Goal: Subscribe to service/newsletter

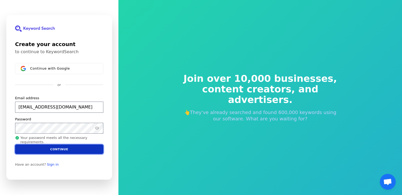
click at [58, 149] on button "Continue" at bounding box center [59, 149] width 88 height 10
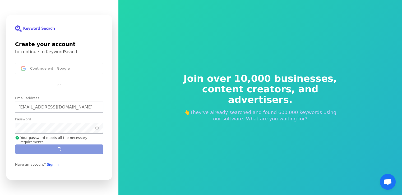
type input "[EMAIL_ADDRESS][DOMAIN_NAME]"
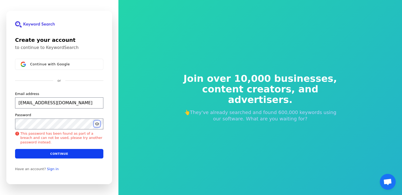
click at [97, 123] on icon "Show password" at bounding box center [97, 123] width 4 height 4
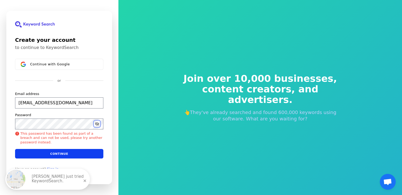
click at [97, 123] on icon "Hide password" at bounding box center [97, 123] width 4 height 4
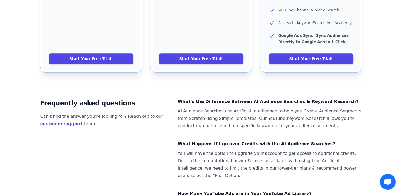
scroll to position [360, 0]
